Goal: Information Seeking & Learning: Learn about a topic

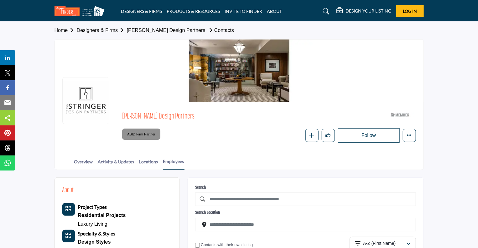
click at [235, 77] on div at bounding box center [239, 70] width 369 height 63
click at [361, 11] on h5 "DESIGN YOUR LISTING" at bounding box center [369, 11] width 46 height 6
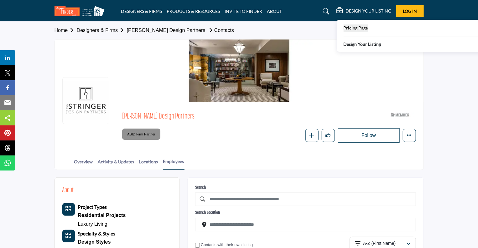
click at [353, 28] on span "Pricing Page" at bounding box center [355, 27] width 24 height 5
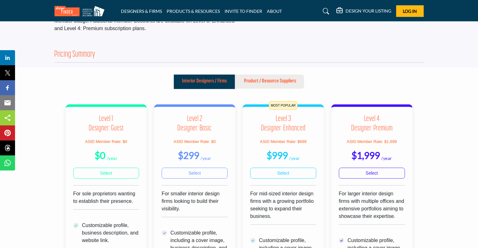
scroll to position [167, 0]
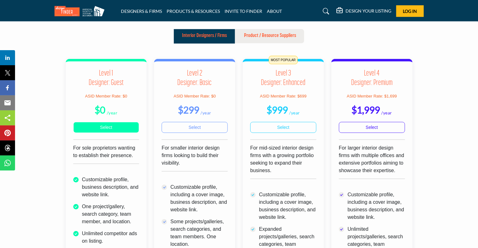
click at [109, 80] on h3 "Level 1 Designer: Guest" at bounding box center [106, 78] width 66 height 19
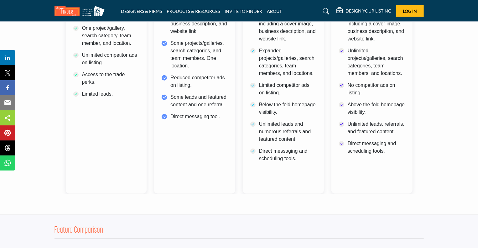
scroll to position [330, 0]
